Goal: Information Seeking & Learning: Learn about a topic

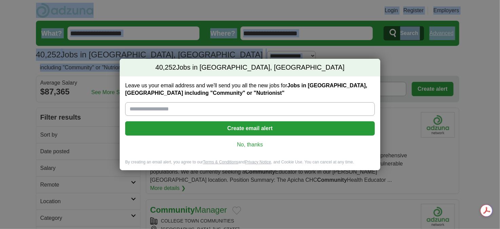
drag, startPoint x: 499, startPoint y: 46, endPoint x: 501, endPoint y: 74, distance: 27.9
click at [465, 51] on div "40,252 Jobs in Brooklyn Heights, NY Leave us your email address and we'll send …" at bounding box center [250, 114] width 500 height 229
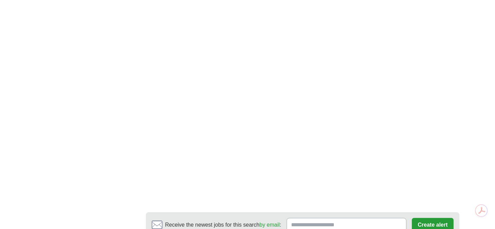
scroll to position [1167, 0]
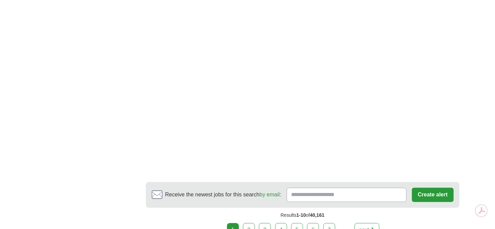
scroll to position [1173, 0]
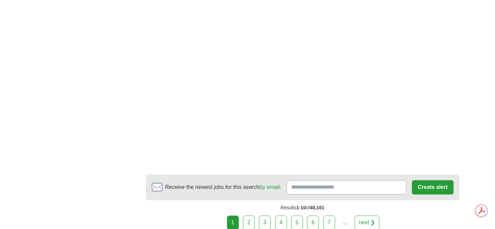
click at [372, 215] on link "next ❯" at bounding box center [367, 222] width 25 height 14
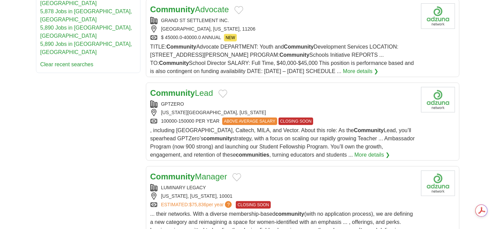
scroll to position [407, 0]
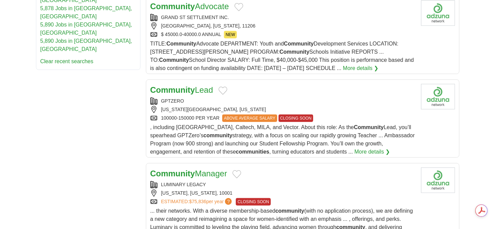
click at [355, 148] on link "More details ❯" at bounding box center [373, 152] width 36 height 8
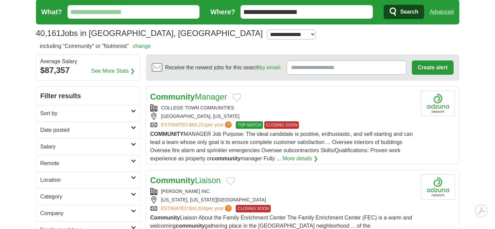
scroll to position [0, 0]
